Goal: Information Seeking & Learning: Learn about a topic

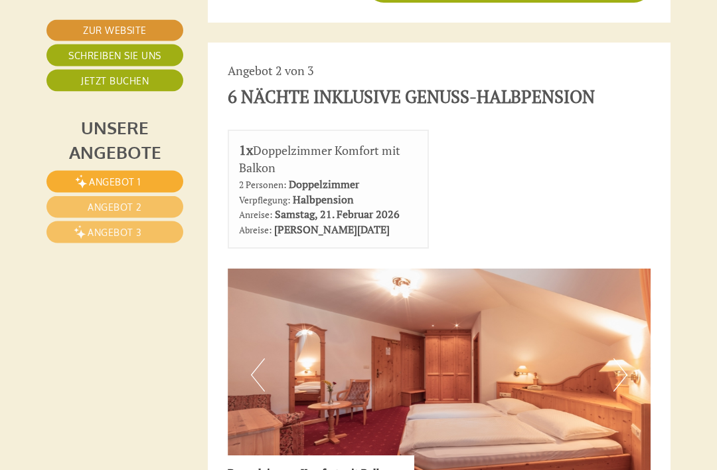
scroll to position [2444, 0]
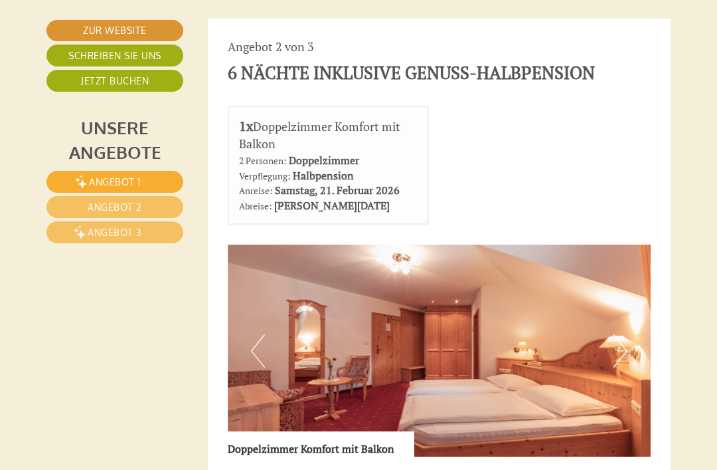
click at [553, 294] on img at bounding box center [440, 350] width 424 height 212
click at [531, 306] on img at bounding box center [440, 350] width 424 height 212
click at [635, 268] on img at bounding box center [440, 350] width 424 height 212
click at [382, 431] on div "Doppelzimmer Komfort mit Balkon" at bounding box center [321, 443] width 187 height 25
click at [539, 290] on img at bounding box center [440, 350] width 424 height 212
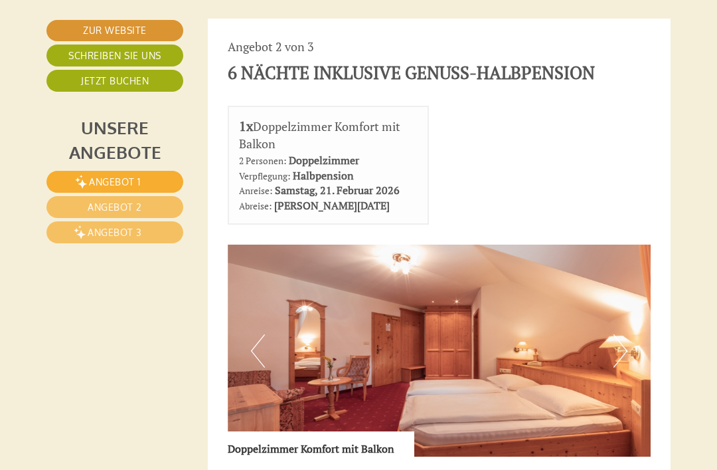
scroll to position [2445, 0]
click at [644, 266] on img at bounding box center [440, 350] width 424 height 212
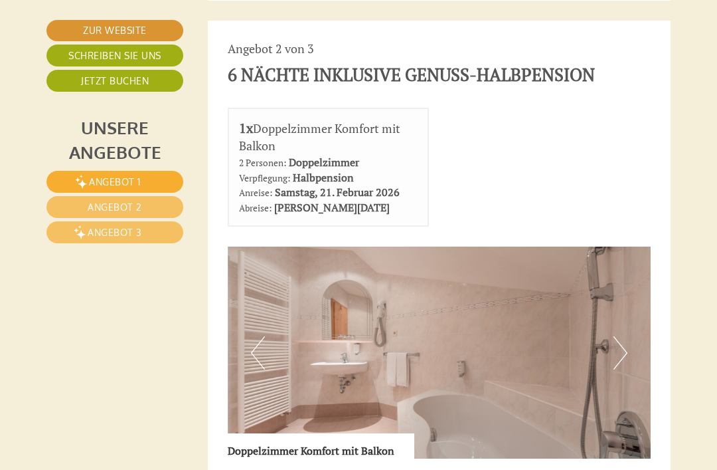
scroll to position [2442, 0]
click at [629, 274] on img at bounding box center [440, 353] width 424 height 212
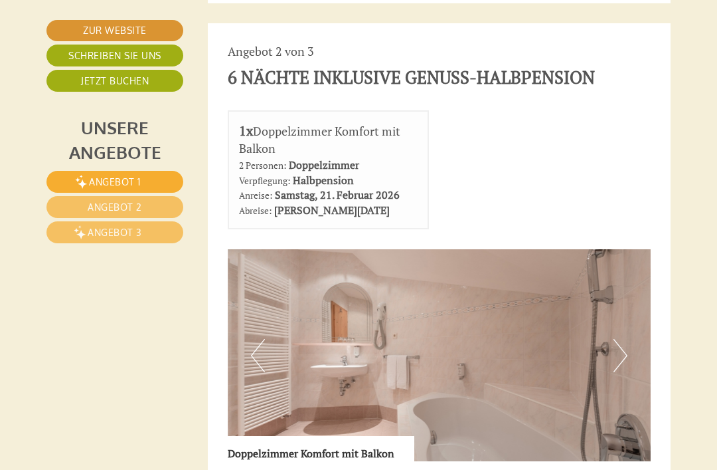
scroll to position [2438, 0]
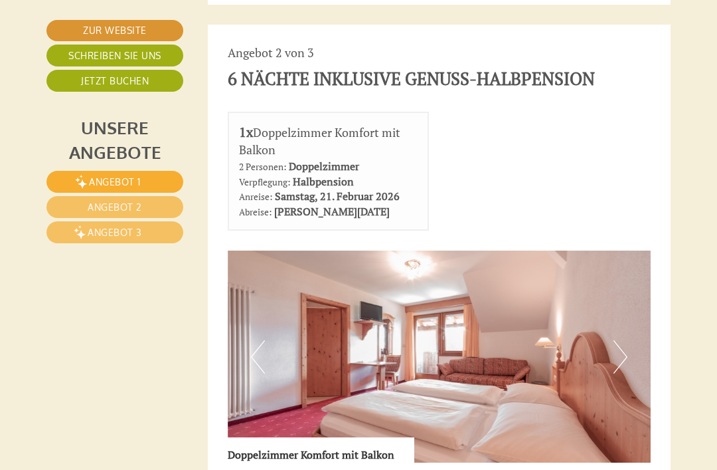
click at [624, 340] on button "Next" at bounding box center [621, 356] width 14 height 33
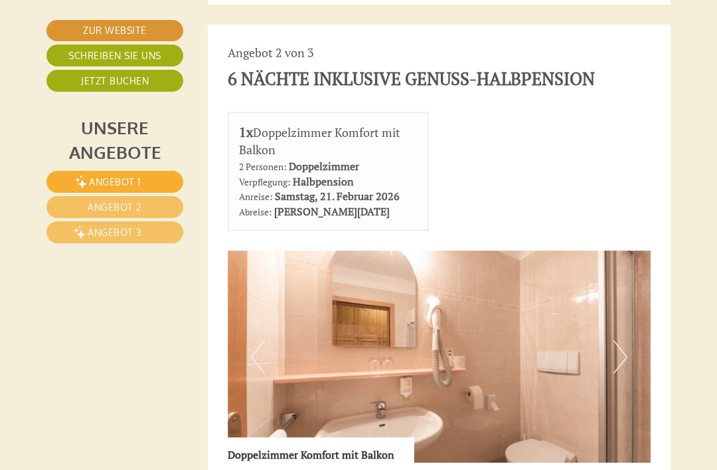
click at [630, 285] on img at bounding box center [440, 356] width 424 height 212
click at [617, 340] on button "Next" at bounding box center [621, 356] width 14 height 33
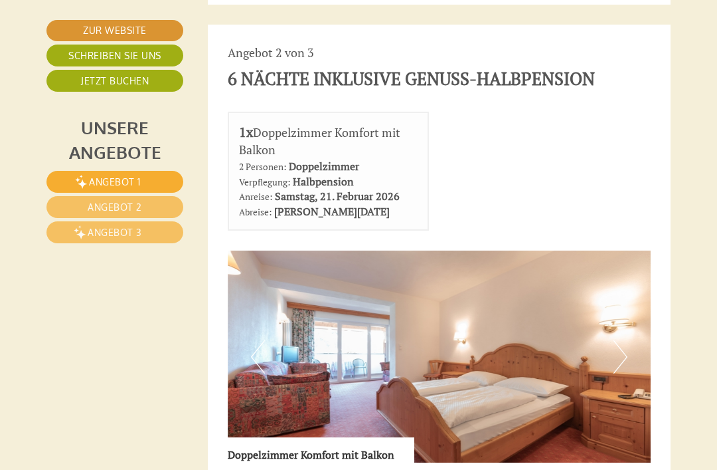
click at [625, 340] on button "Next" at bounding box center [621, 356] width 14 height 33
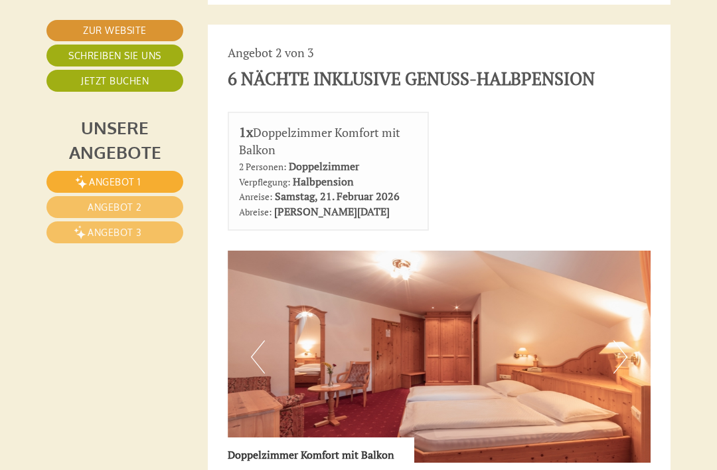
click at [630, 270] on img at bounding box center [440, 356] width 424 height 212
click at [88, 206] on span "Angebot 2" at bounding box center [115, 206] width 54 height 11
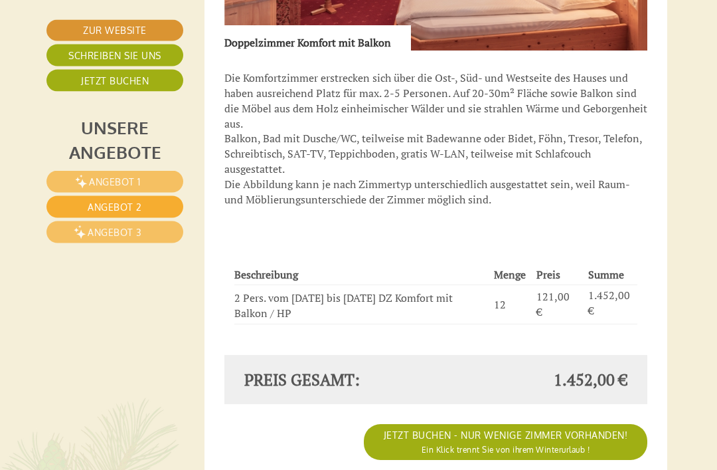
scroll to position [1016, 3]
click at [88, 240] on link "Angebot 3" at bounding box center [114, 232] width 137 height 22
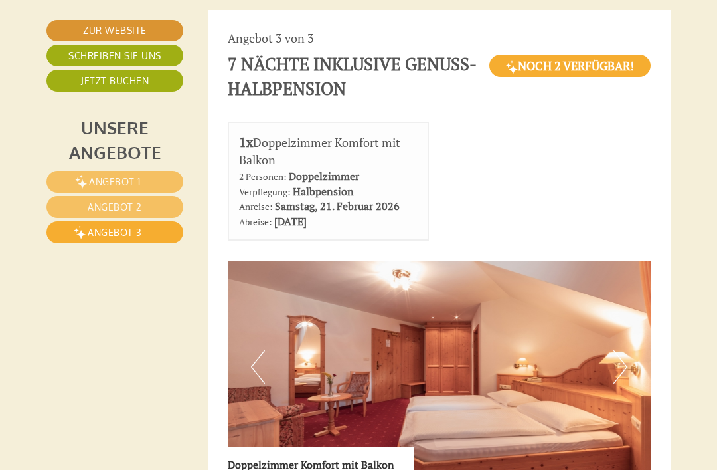
scroll to position [618, 0]
click at [89, 183] on span "Angebot 1" at bounding box center [115, 181] width 52 height 11
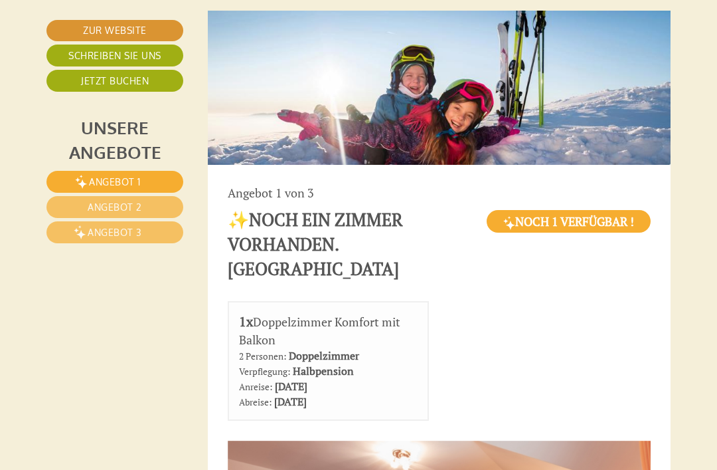
scroll to position [624, 3]
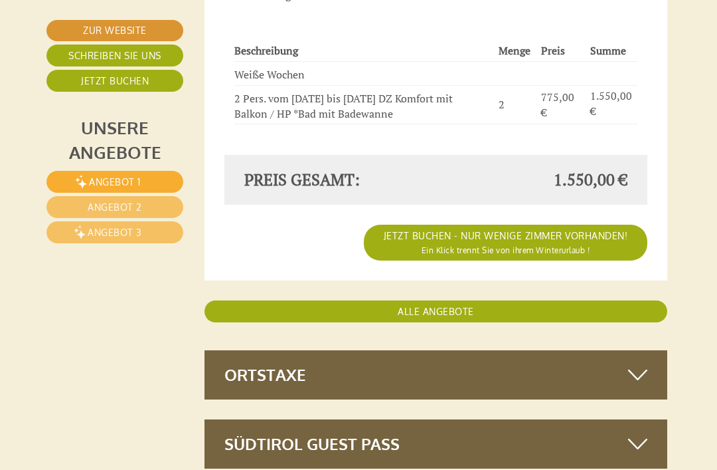
click at [97, 239] on link "Angebot 3" at bounding box center [114, 232] width 137 height 22
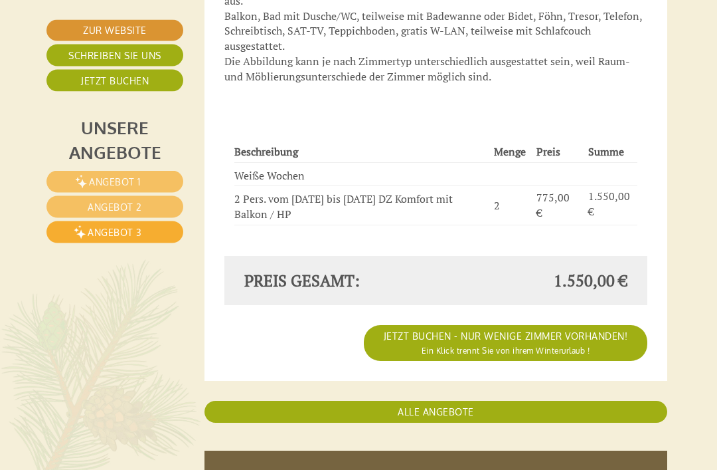
scroll to position [1163, 3]
click at [94, 177] on span "Angebot 1" at bounding box center [115, 181] width 52 height 11
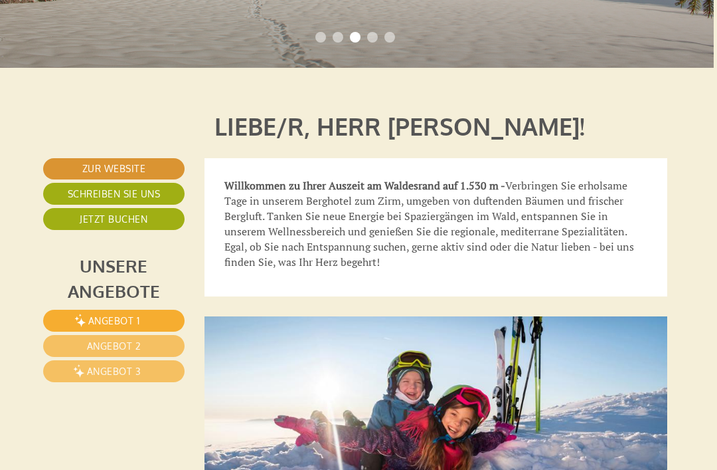
scroll to position [312, 3]
